Goal: Information Seeking & Learning: Learn about a topic

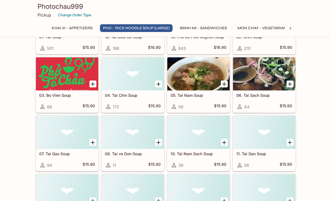
scroll to position [198, 0]
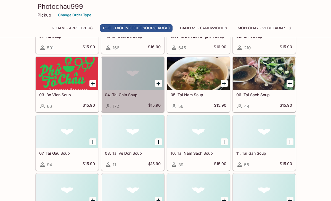
click at [122, 94] on h5 "04. Tai Chin Soup" at bounding box center [133, 94] width 56 height 5
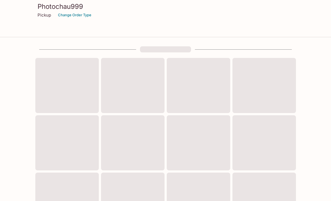
scroll to position [198, 0]
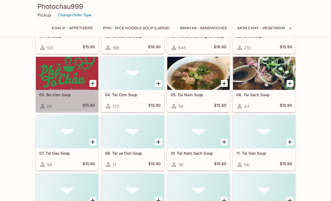
click at [59, 94] on h5 "03. Bo Vien Soup" at bounding box center [67, 94] width 56 height 5
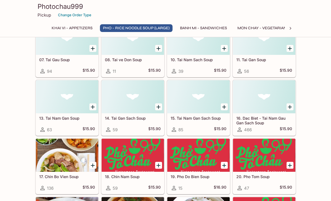
scroll to position [303, 0]
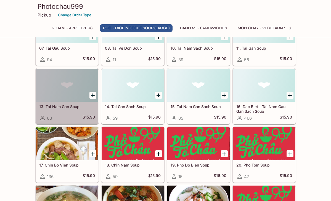
click at [64, 106] on h5 "13. Tai Nam Gan Soup" at bounding box center [67, 106] width 56 height 5
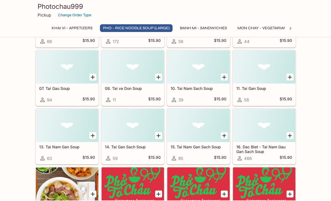
scroll to position [264, 0]
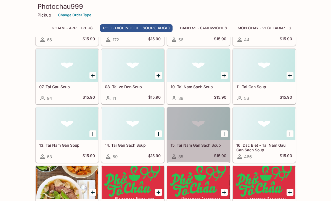
click at [193, 143] on h5 "15. Tai Nam Gan Sach Soup" at bounding box center [199, 145] width 56 height 5
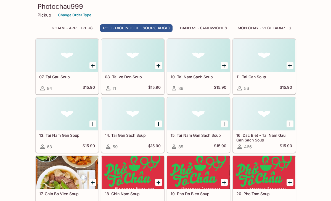
scroll to position [274, 0]
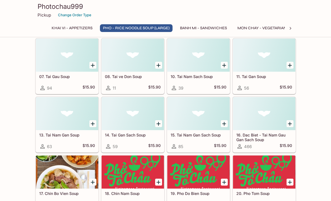
click at [257, 135] on h5 "16. Dac Biet - Tai Nam Gau Gan Sach Soup" at bounding box center [264, 137] width 56 height 9
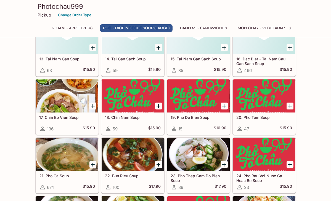
scroll to position [351, 0]
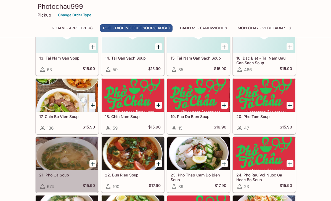
click at [60, 174] on h5 "21. Pho Ga Soup" at bounding box center [67, 175] width 56 height 5
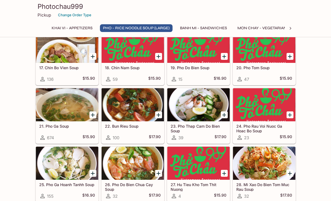
scroll to position [401, 0]
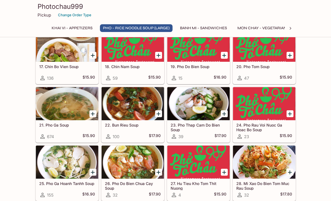
click at [254, 127] on h5 "24. Pho Rau Voi Nuoc Ga Hoac Bo Soup" at bounding box center [264, 127] width 56 height 9
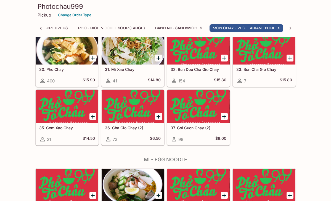
scroll to position [791, 0]
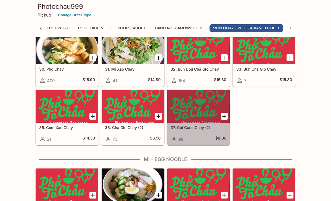
click at [190, 127] on h5 "37. Goi Cuon Chay (2)" at bounding box center [199, 127] width 56 height 5
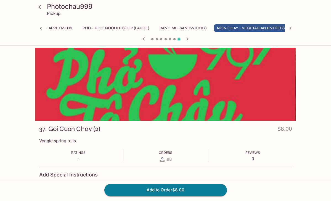
scroll to position [0, 25]
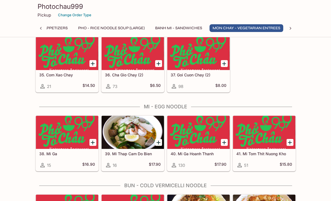
scroll to position [844, 0]
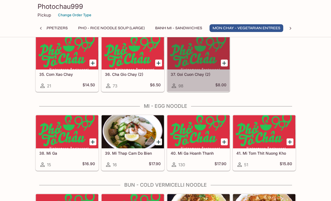
click at [195, 74] on h5 "37. Goi Cuon Chay (2)" at bounding box center [199, 74] width 56 height 5
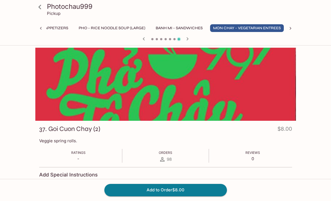
scroll to position [0, 25]
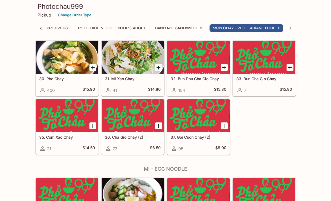
scroll to position [787, 0]
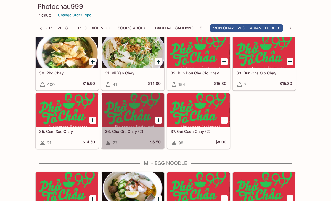
click at [123, 131] on h5 "36. Cha Gio Chay (2)" at bounding box center [133, 131] width 56 height 5
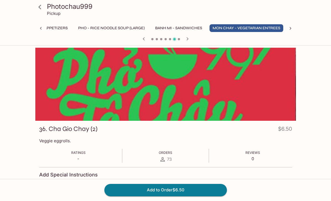
scroll to position [0, 25]
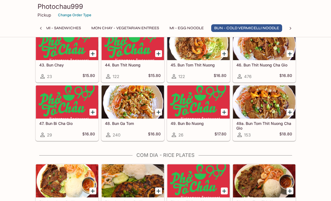
scroll to position [1012, 0]
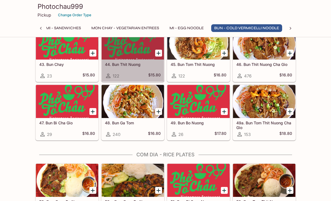
click at [128, 63] on h5 "44. Bun Thit Nuong" at bounding box center [133, 64] width 56 height 5
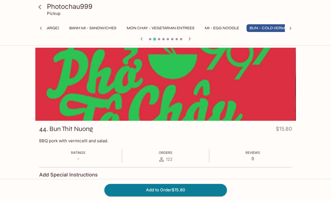
scroll to position [0, 146]
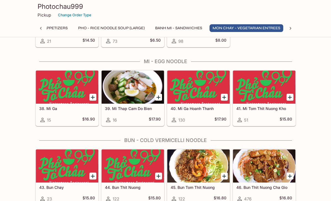
scroll to position [890, 0]
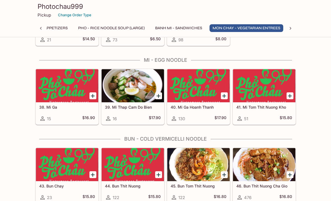
click at [52, 107] on h5 "38. Mi Ga" at bounding box center [67, 107] width 56 height 5
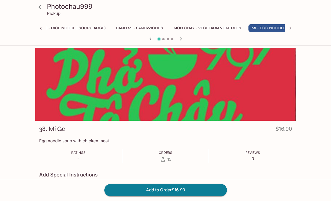
scroll to position [0, 70]
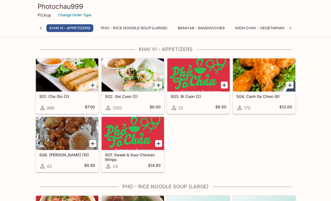
click at [276, 27] on button "Mon Chay - Vegetarian Entrees" at bounding box center [269, 28] width 74 height 8
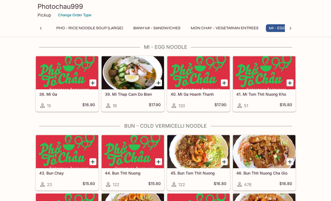
scroll to position [0, 70]
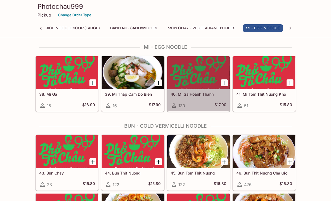
click at [198, 94] on h5 "40. Mi Ga Hoanh Thanh" at bounding box center [199, 94] width 56 height 5
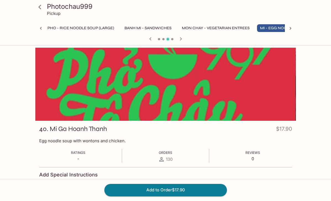
scroll to position [0, 70]
click at [61, 141] on p "Egg noodle soup with wontons and chicken." at bounding box center [165, 140] width 253 height 5
